Goal: Task Accomplishment & Management: Manage account settings

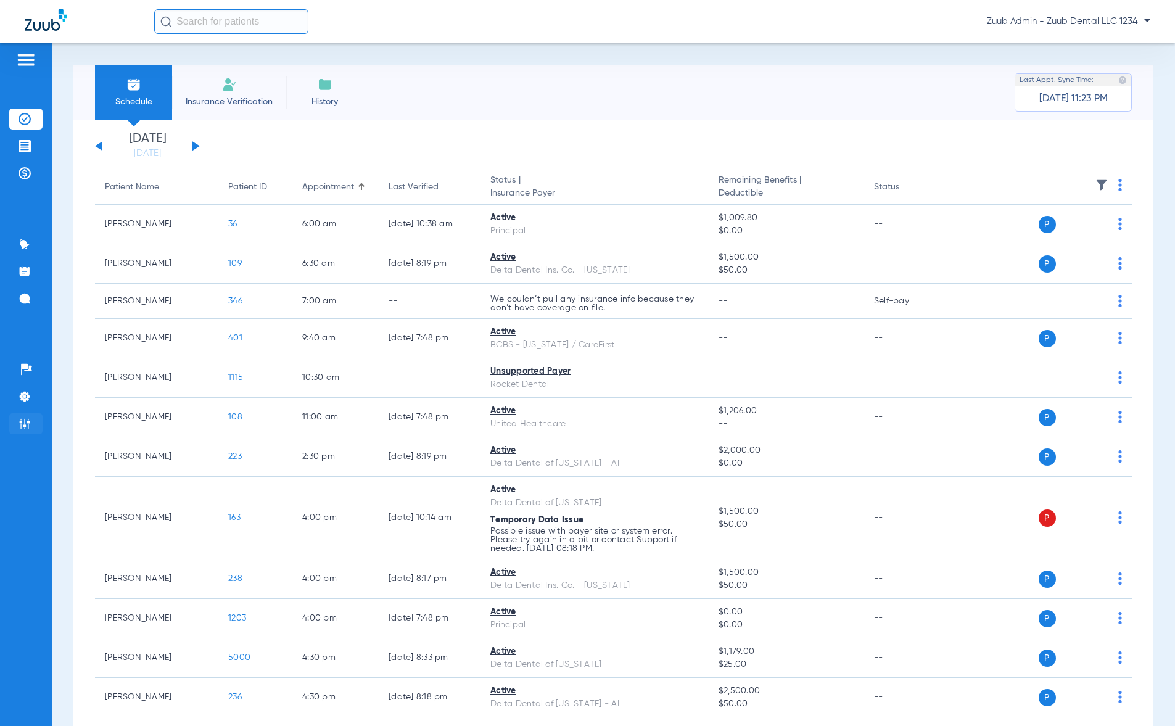
click at [28, 423] on img at bounding box center [25, 424] width 12 height 12
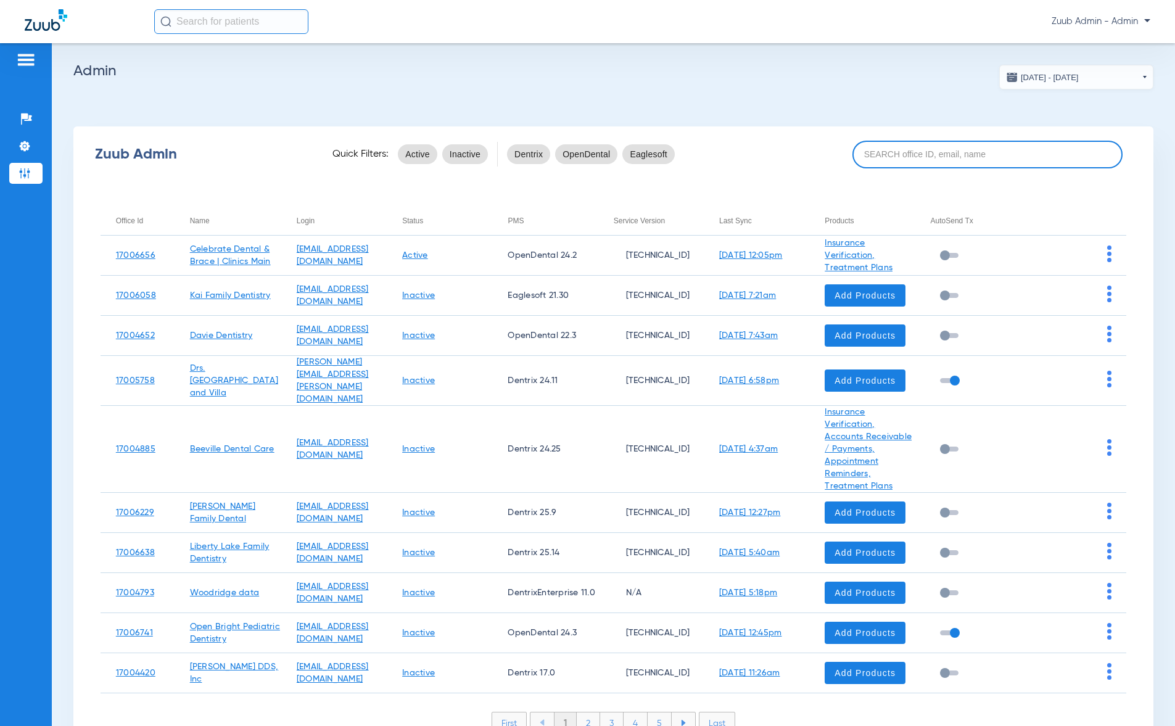
click at [1003, 156] on input at bounding box center [987, 155] width 270 height 28
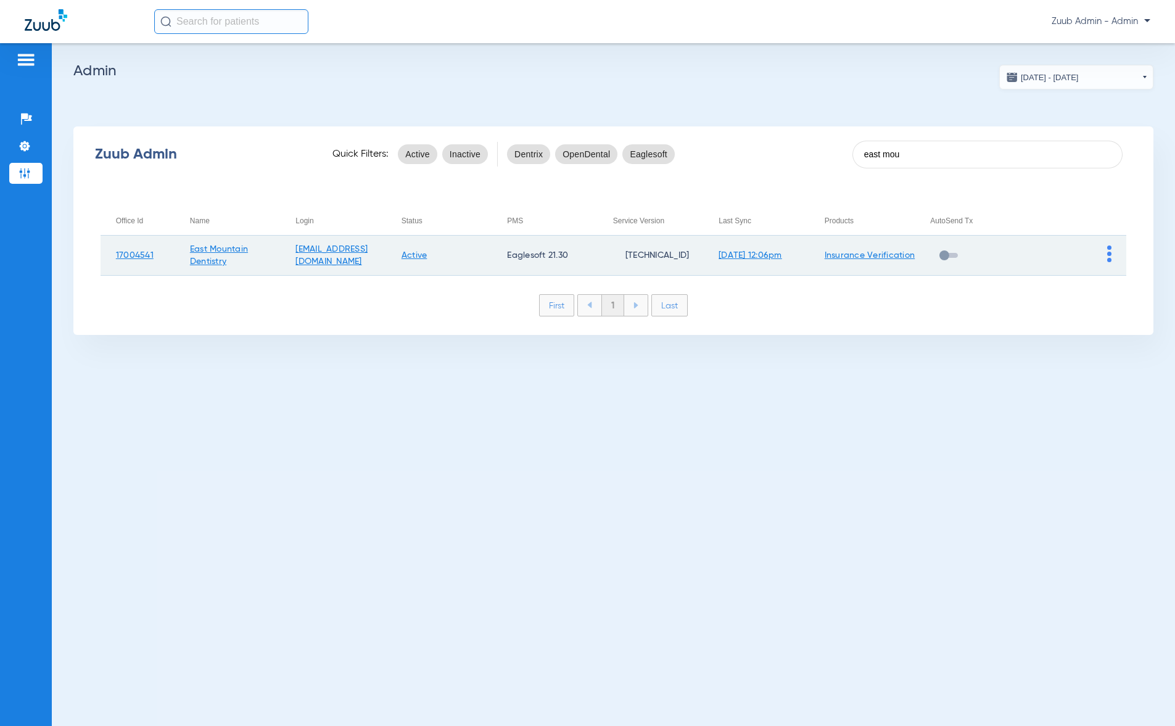
type input "east mou"
click at [1109, 259] on img at bounding box center [1109, 253] width 4 height 17
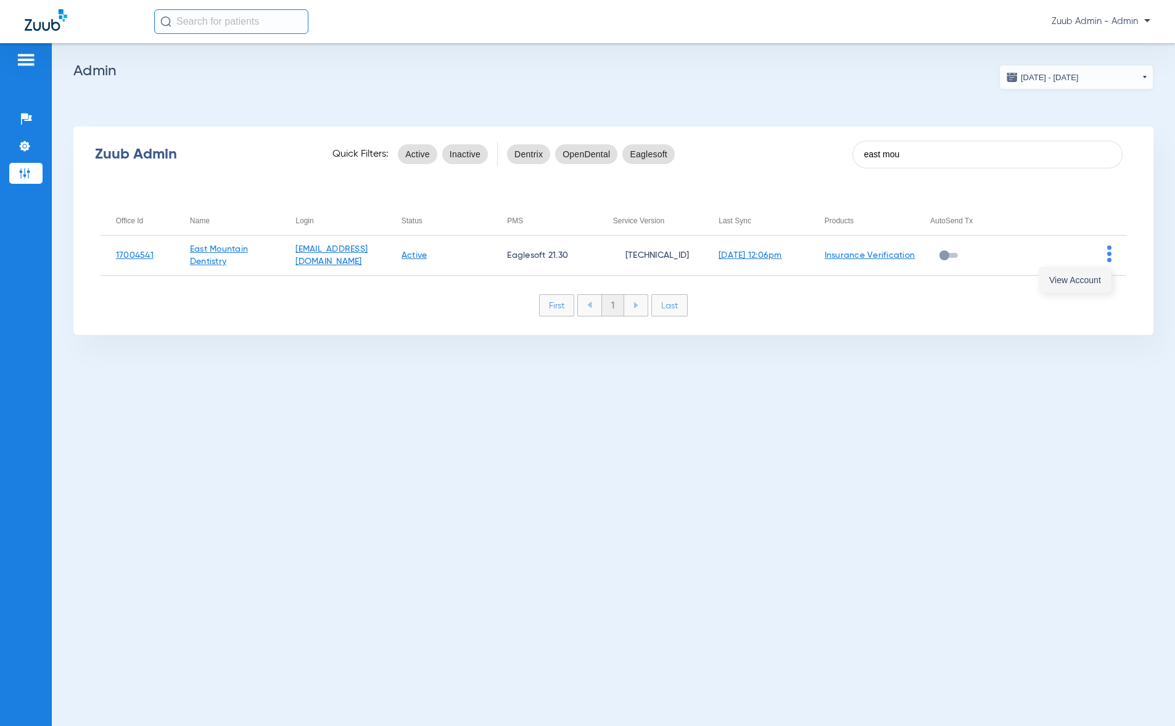
click at [1090, 280] on span "View Account" at bounding box center [1075, 280] width 52 height 9
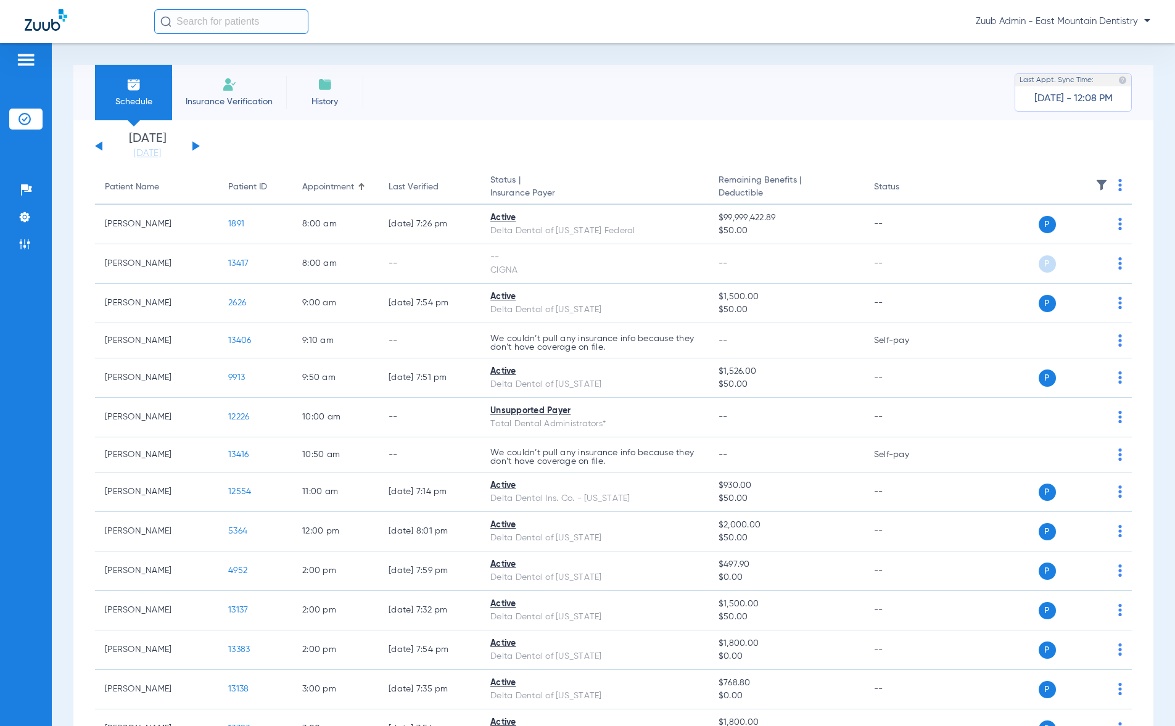
click at [231, 24] on input "text" at bounding box center [231, 21] width 154 height 25
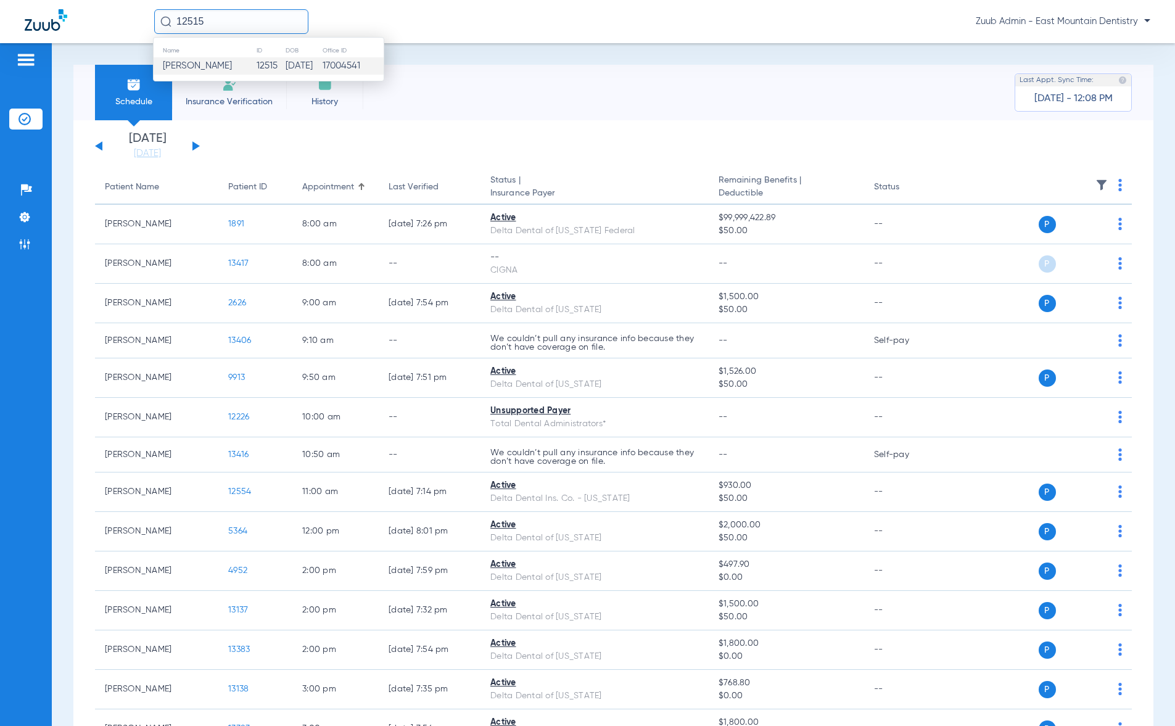
type input "12515"
click at [299, 70] on td "[DATE]" at bounding box center [303, 65] width 37 height 17
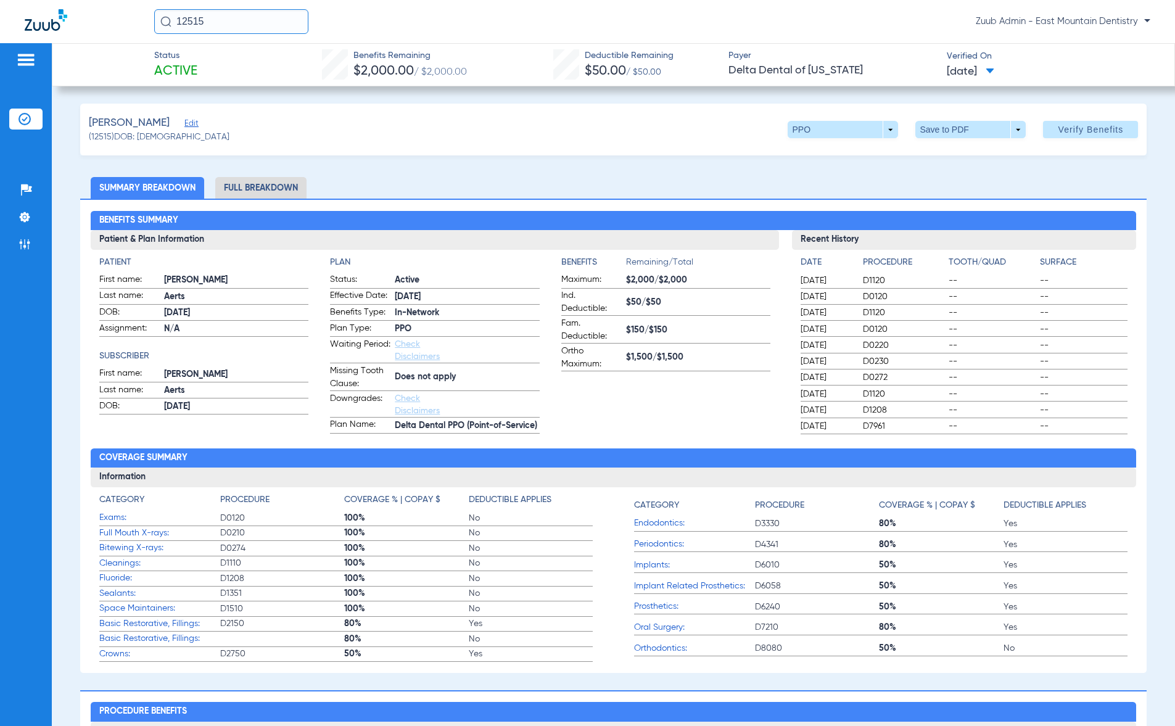
click at [279, 186] on li "Full Breakdown" at bounding box center [260, 188] width 91 height 22
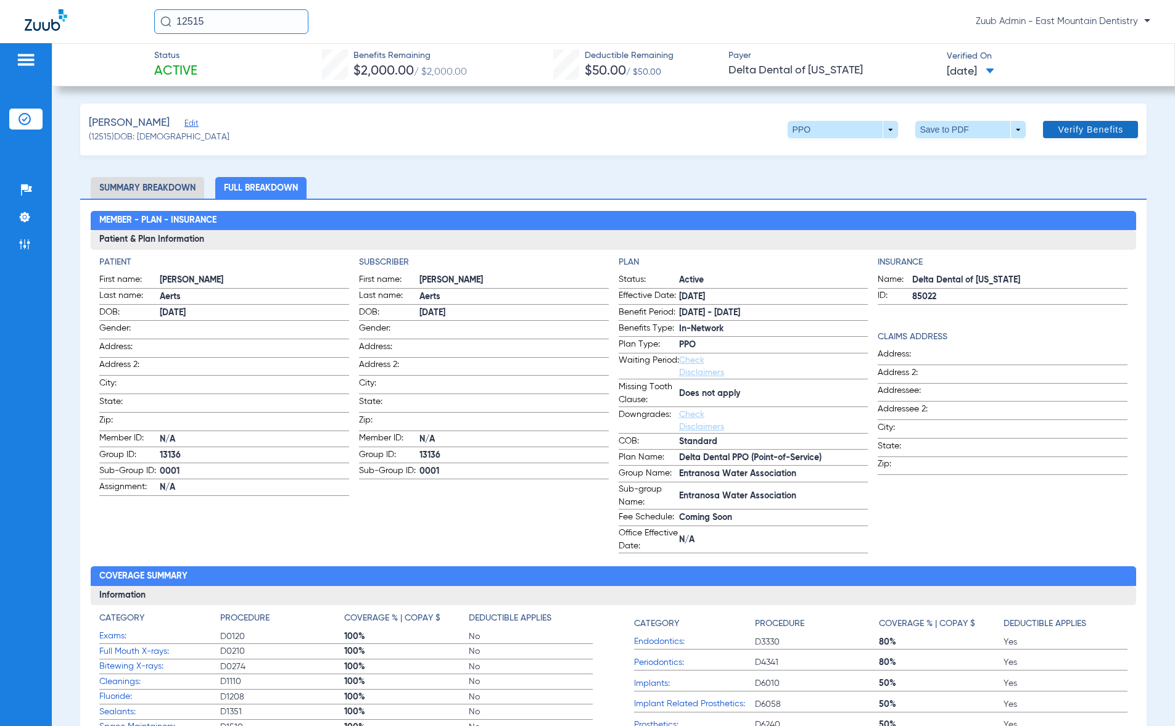
click at [1095, 129] on span "Verify Benefits" at bounding box center [1090, 130] width 65 height 10
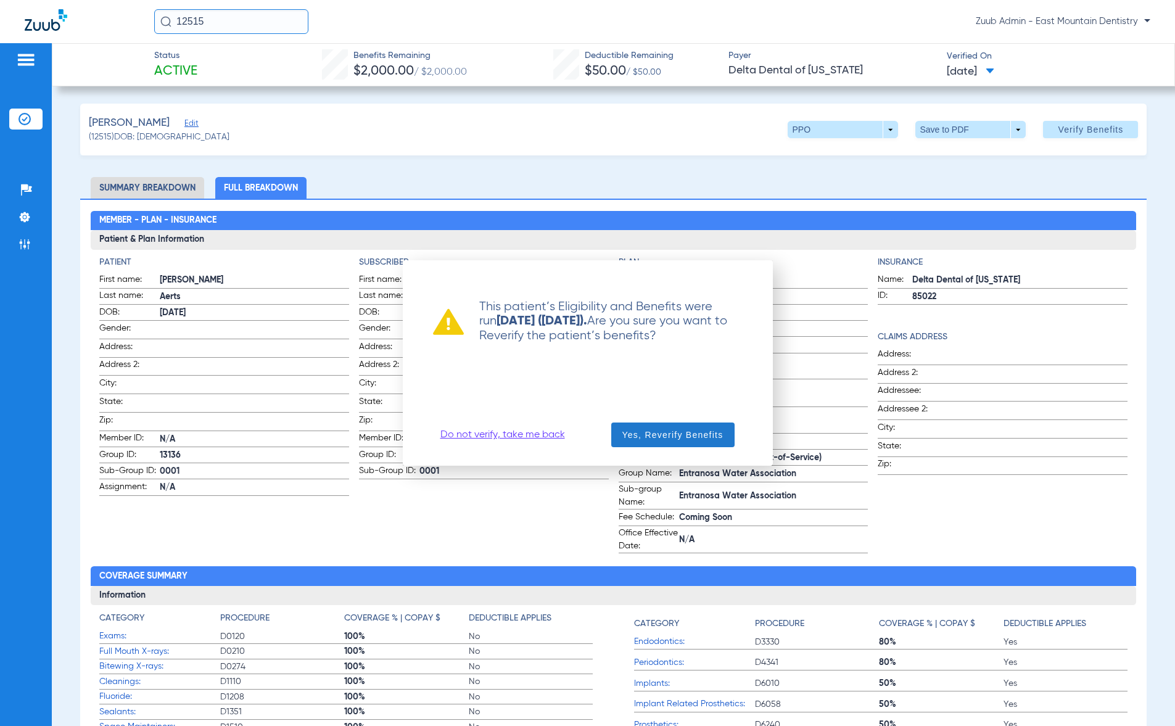
click at [696, 438] on span "Yes, Reverify Benefits" at bounding box center [672, 435] width 101 height 12
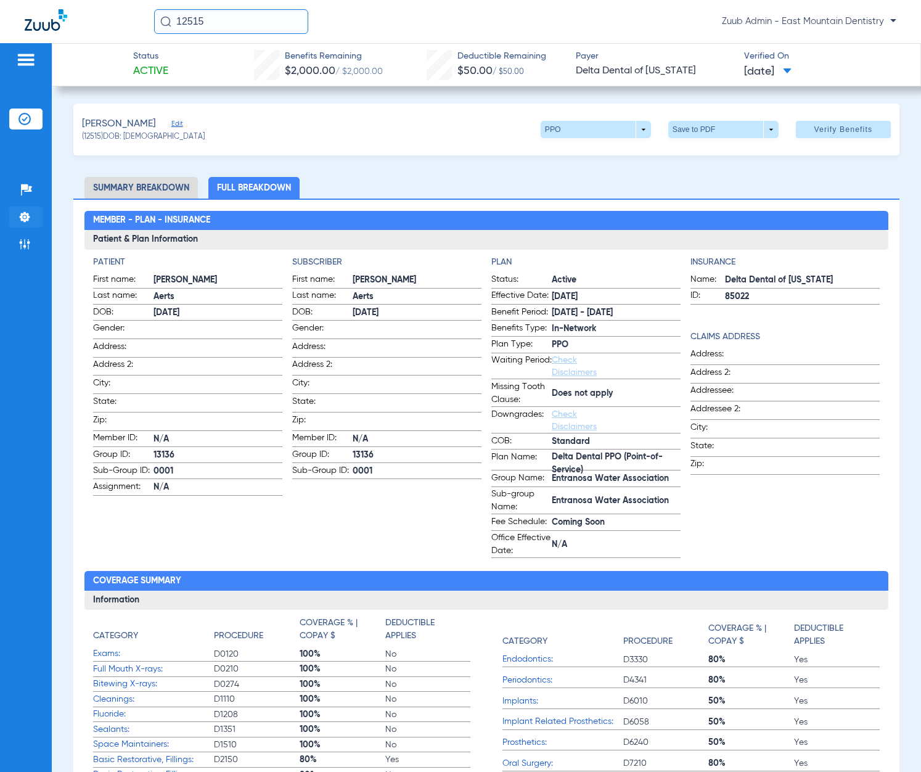
click at [30, 218] on img at bounding box center [25, 217] width 12 height 12
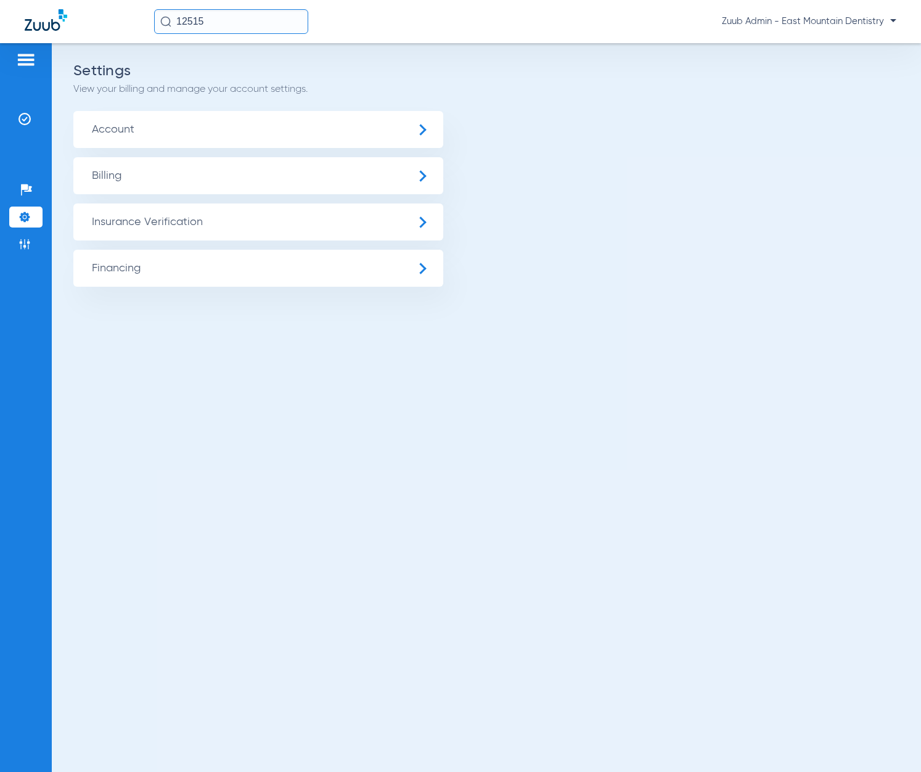
click at [156, 128] on span "Account" at bounding box center [258, 129] width 370 height 37
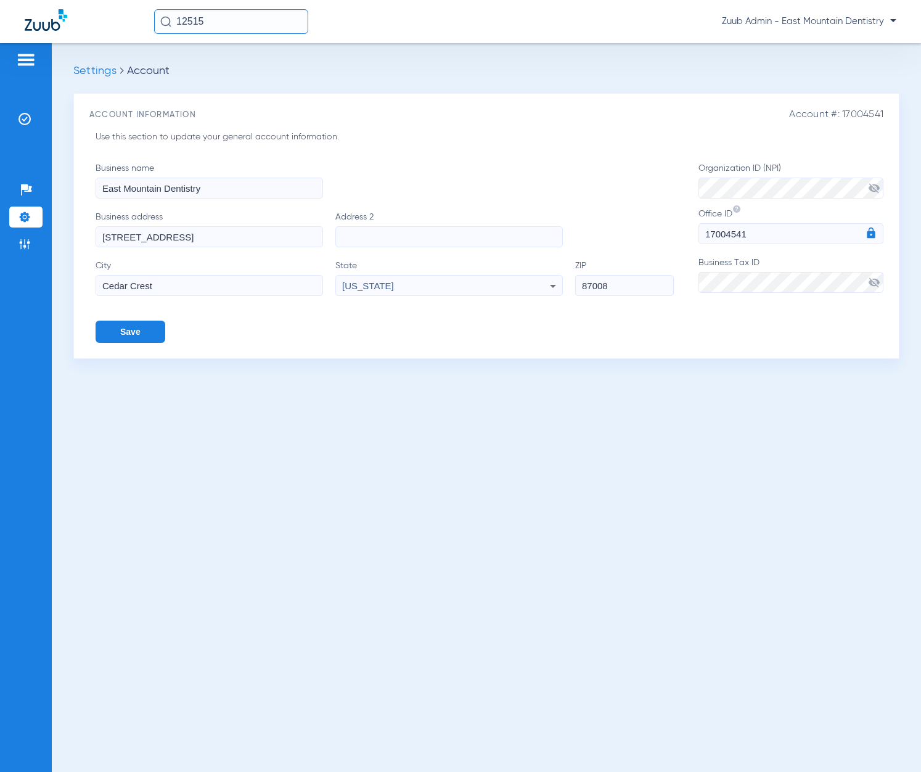
click at [228, 31] on input "12515" at bounding box center [231, 21] width 154 height 25
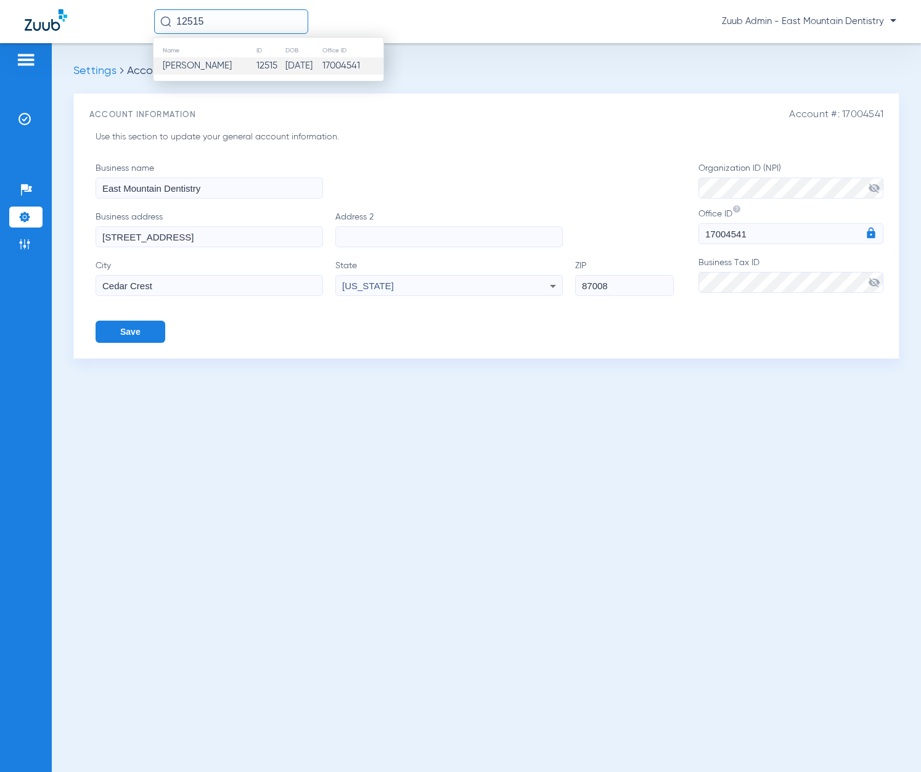
click at [226, 65] on td "[PERSON_NAME]" at bounding box center [205, 65] width 102 height 17
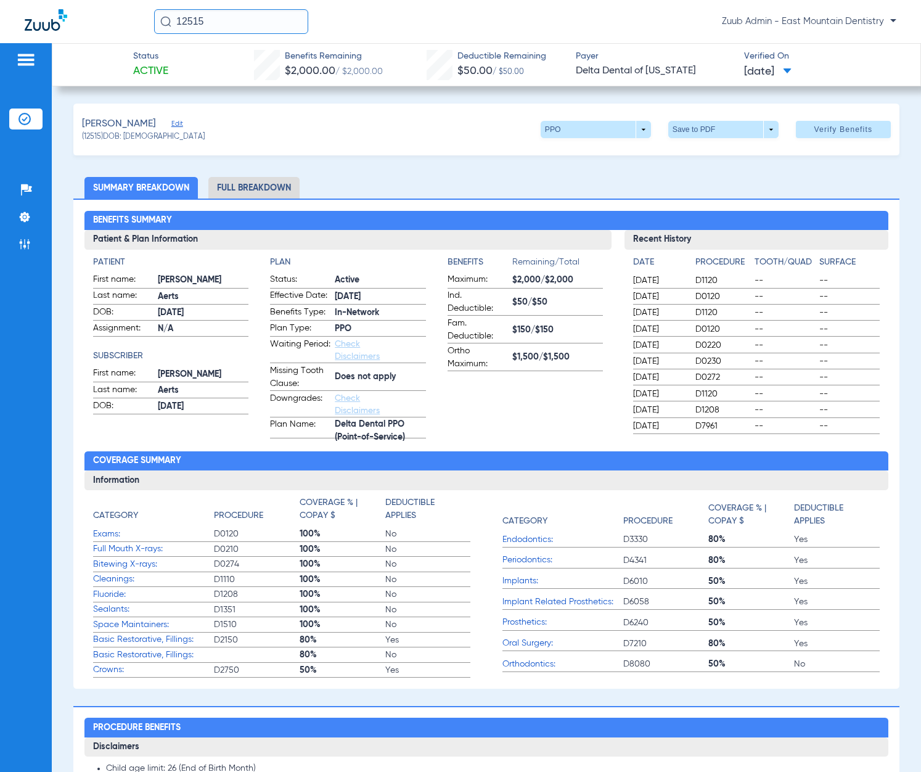
click at [237, 191] on li "Full Breakdown" at bounding box center [253, 188] width 91 height 22
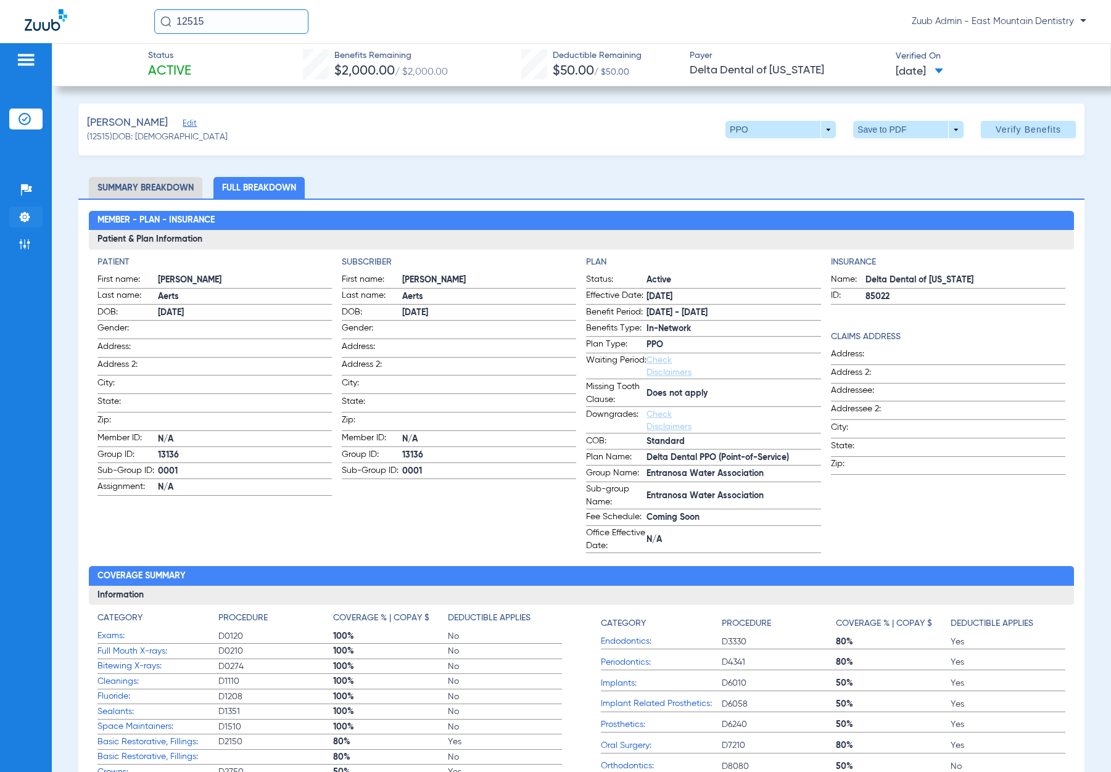
click at [28, 214] on img at bounding box center [25, 217] width 12 height 12
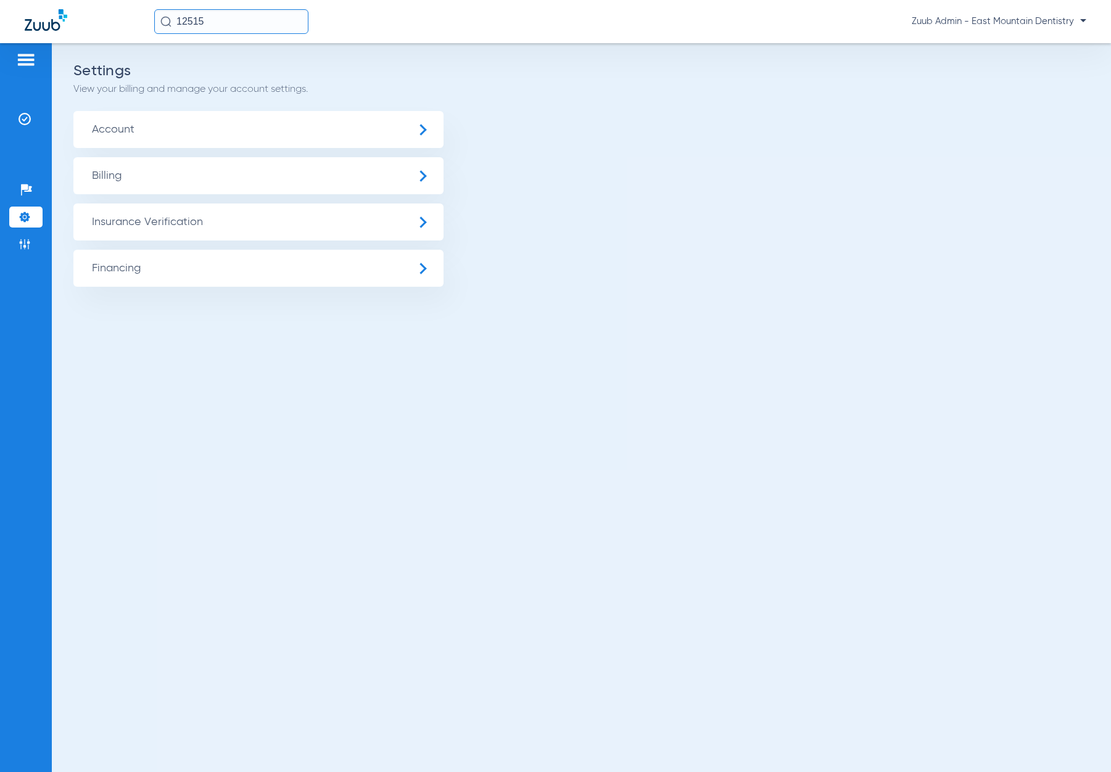
click at [200, 140] on span "Account" at bounding box center [258, 129] width 370 height 37
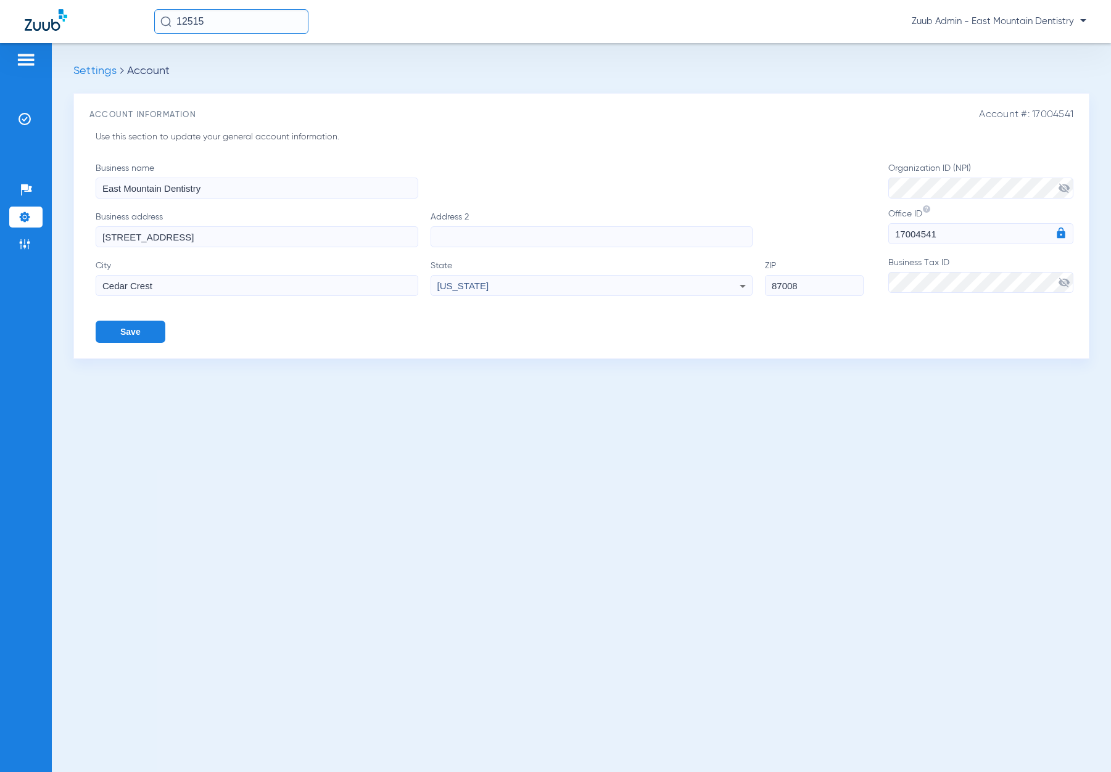
click at [23, 220] on img at bounding box center [25, 217] width 12 height 12
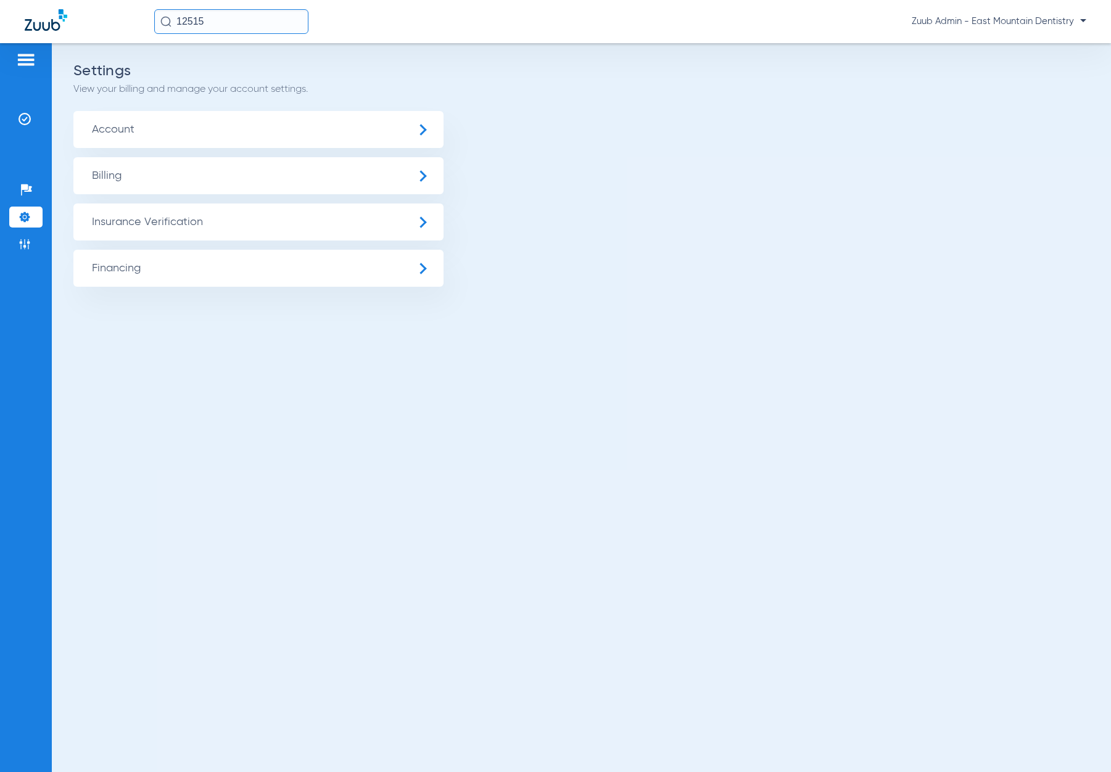
click at [144, 223] on span "Insurance Verification" at bounding box center [258, 222] width 370 height 37
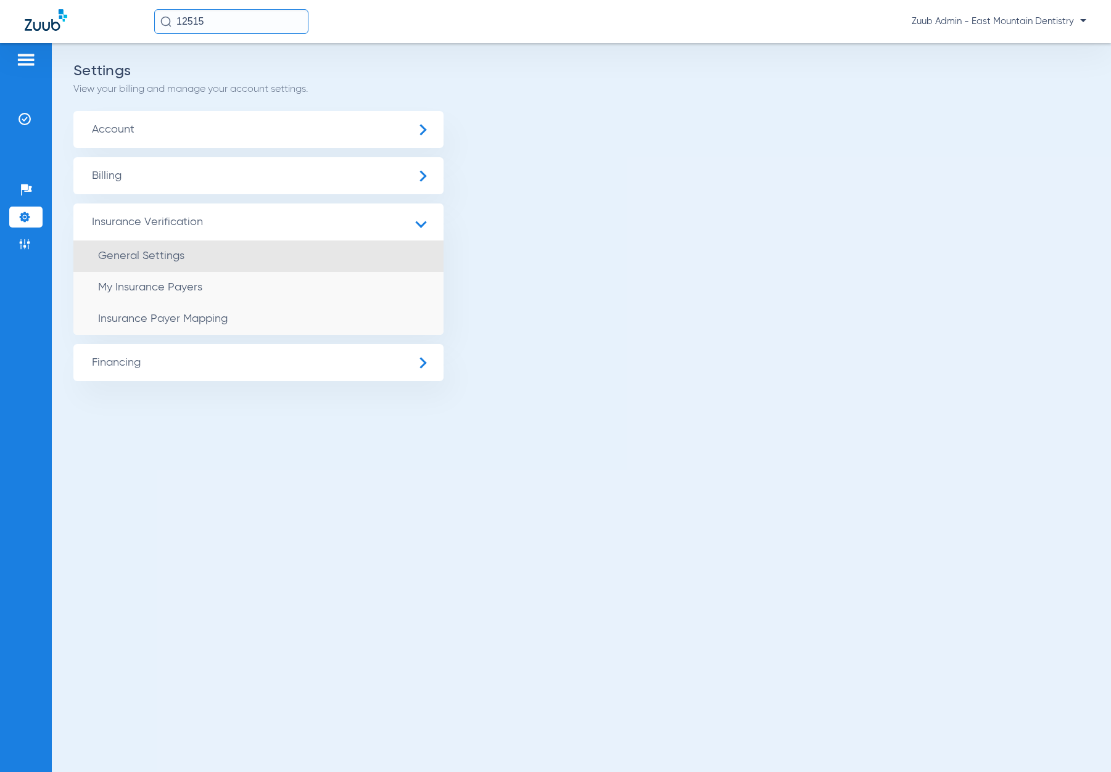
click at [151, 253] on span "General Settings" at bounding box center [141, 255] width 86 height 11
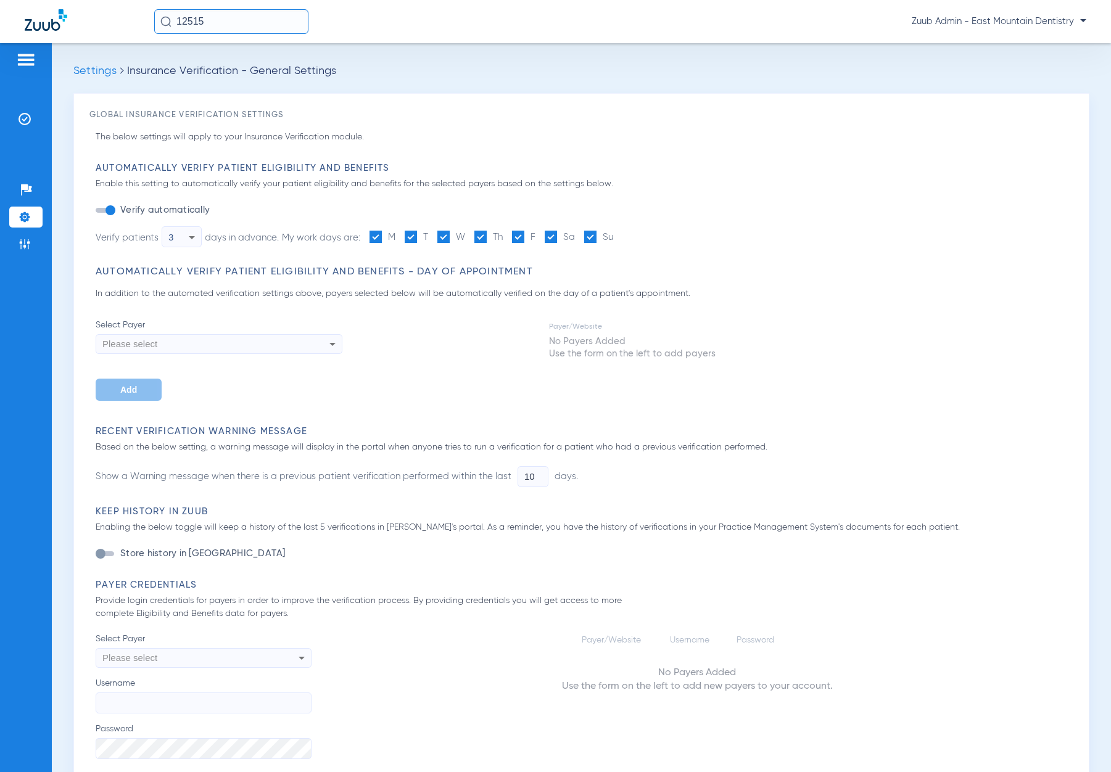
type input "0"
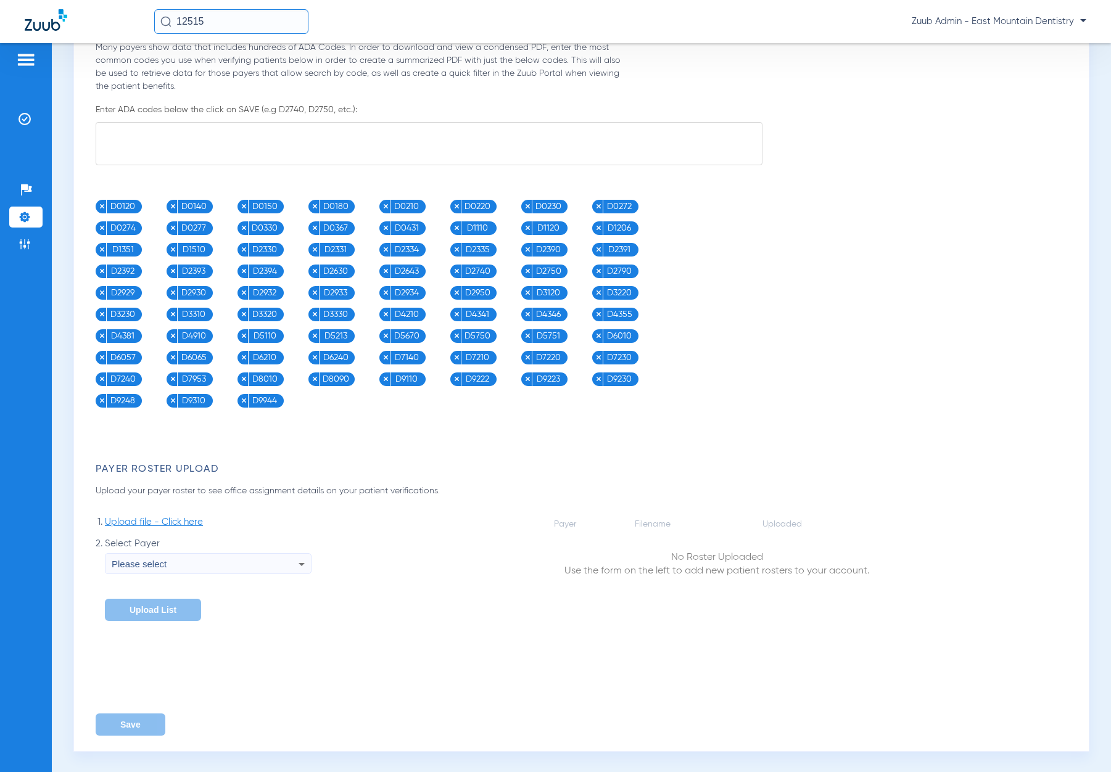
scroll to position [989, 0]
